Goal: Find specific page/section: Find specific page/section

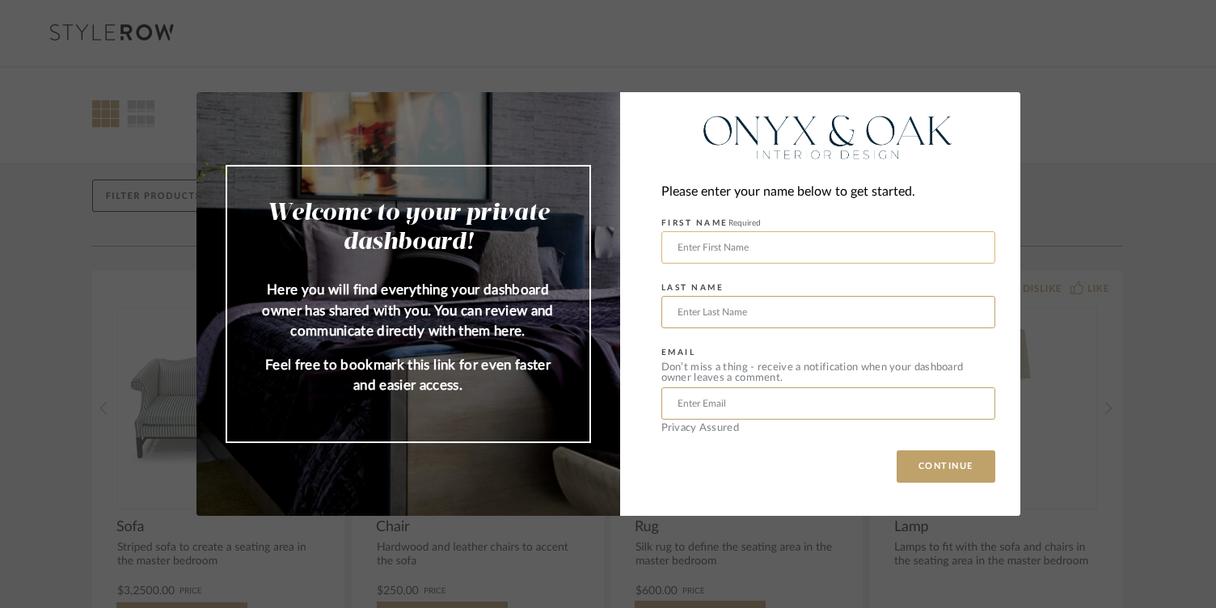
click at [777, 250] on input "text" at bounding box center [828, 247] width 334 height 32
type input "[PERSON_NAME]"
type input "[EMAIL_ADDRESS][DOMAIN_NAME]"
click at [923, 466] on button "CONTINUE" at bounding box center [945, 466] width 99 height 32
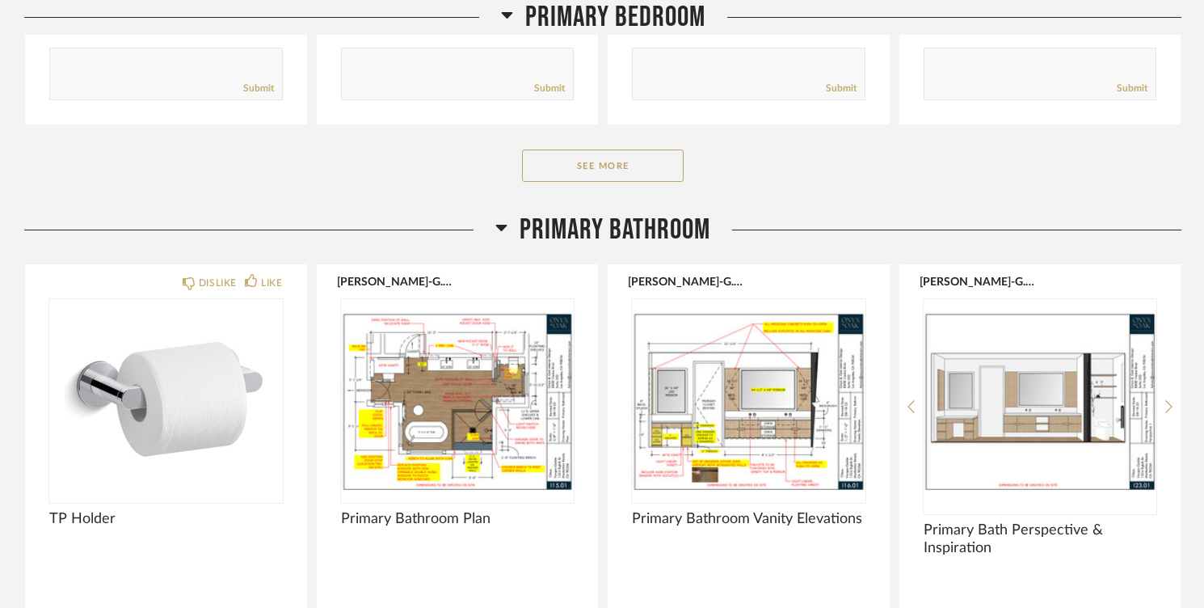
scroll to position [6809, 0]
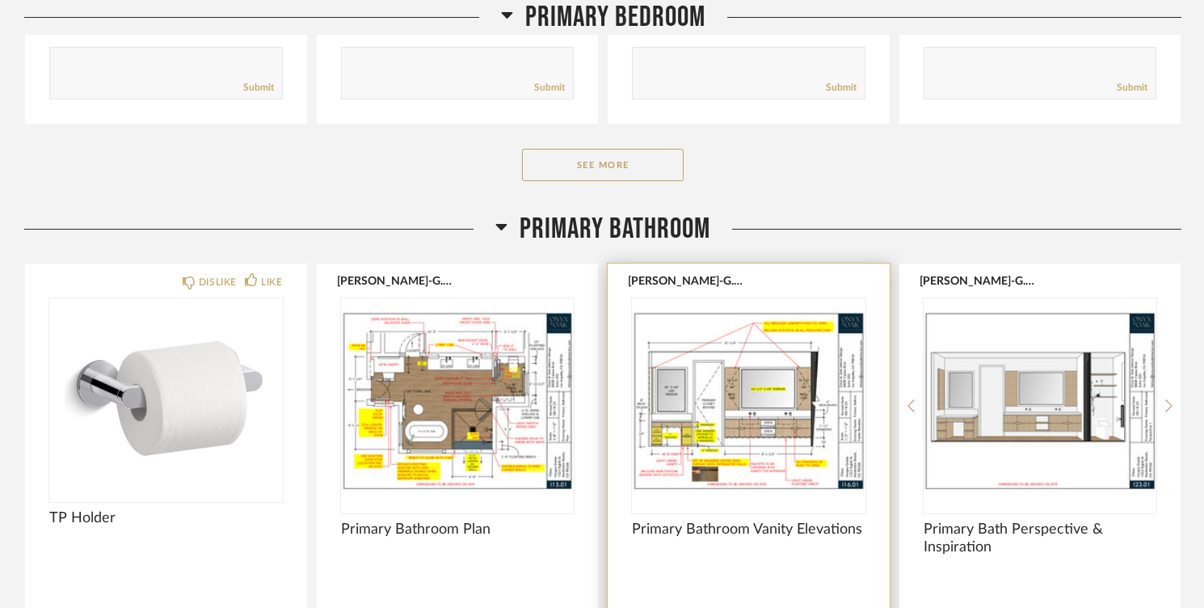
click at [691, 433] on img "0" at bounding box center [749, 399] width 234 height 202
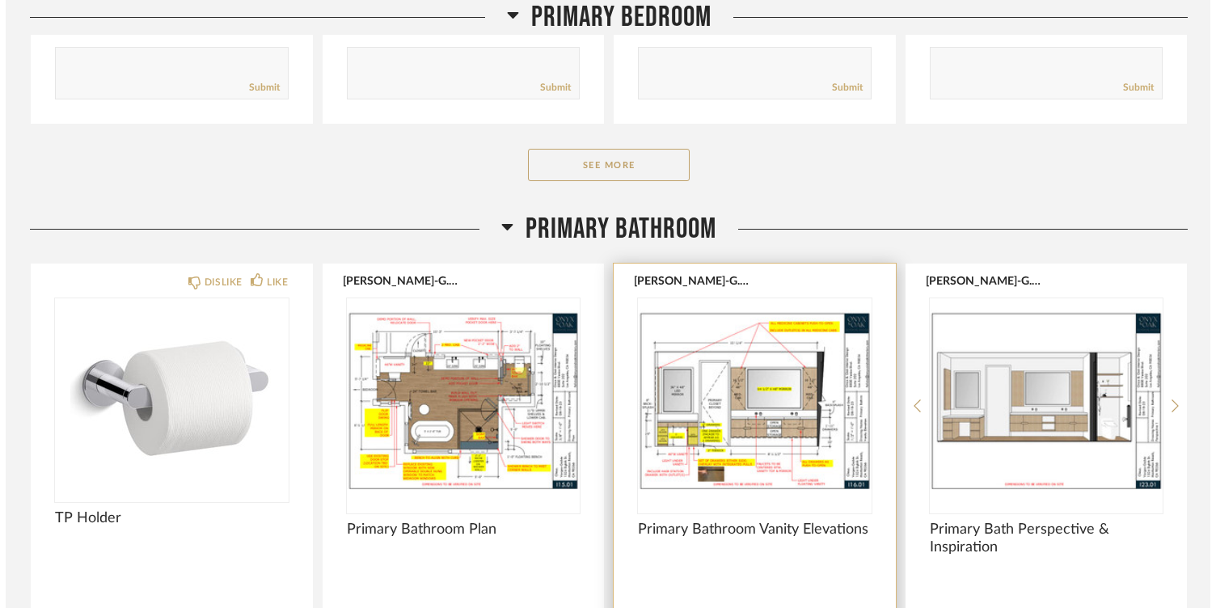
scroll to position [0, 0]
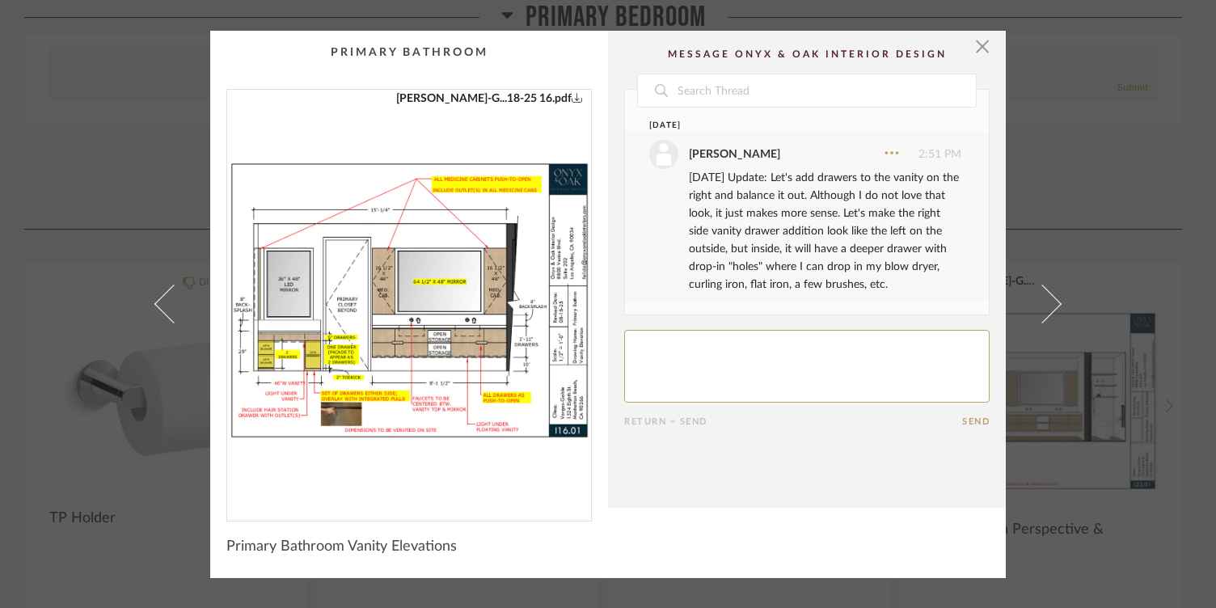
click at [373, 296] on img "0" at bounding box center [409, 299] width 364 height 418
